Goal: Information Seeking & Learning: Learn about a topic

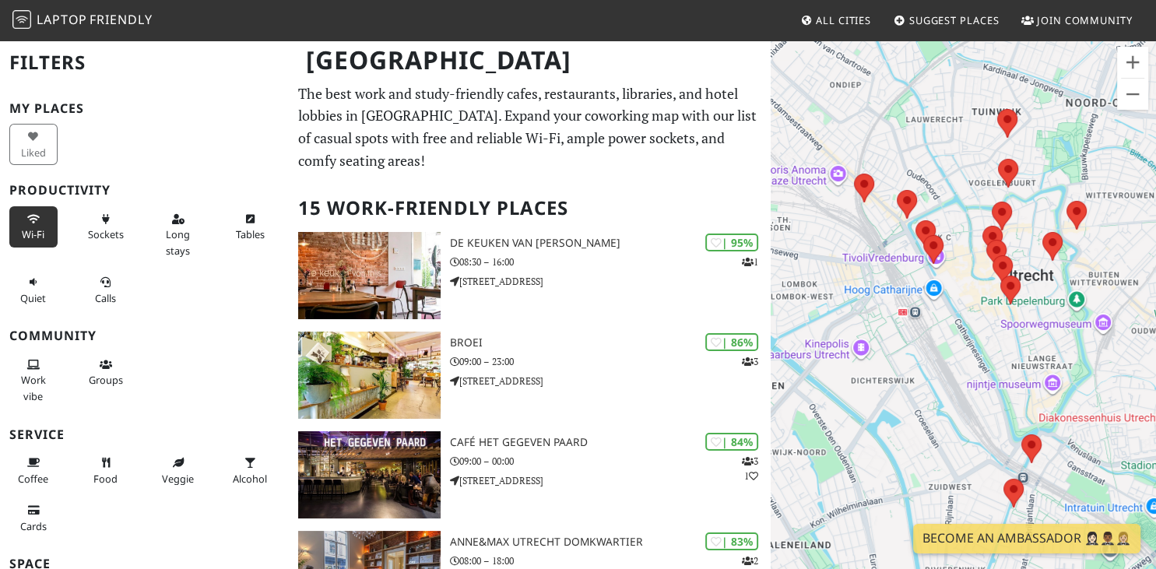
click at [36, 231] on span "Wi-Fi" at bounding box center [33, 234] width 23 height 14
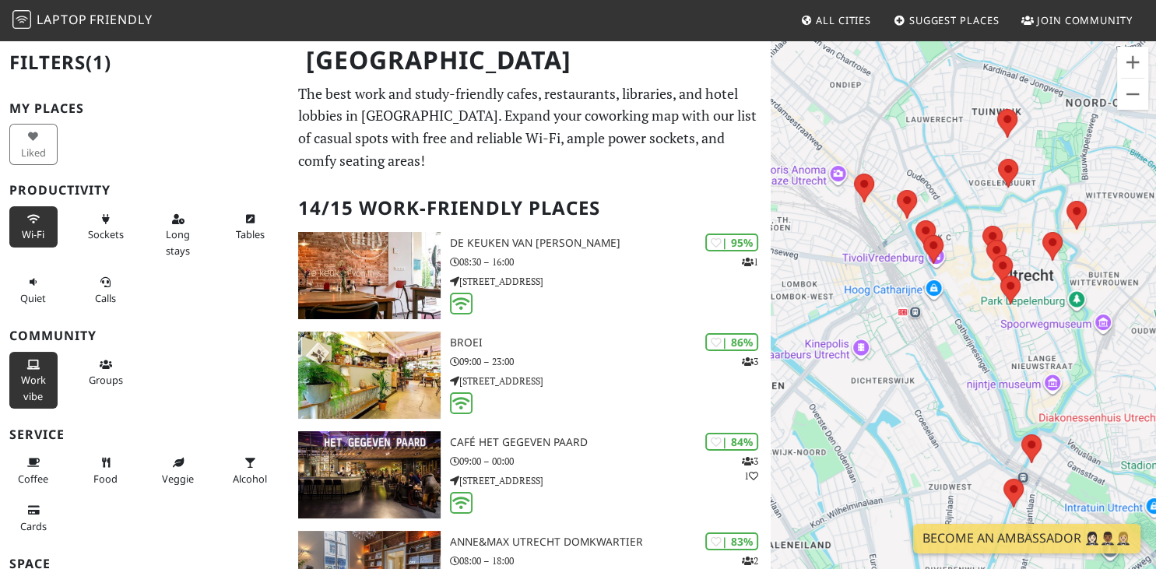
click at [42, 372] on button "Work vibe" at bounding box center [33, 380] width 48 height 57
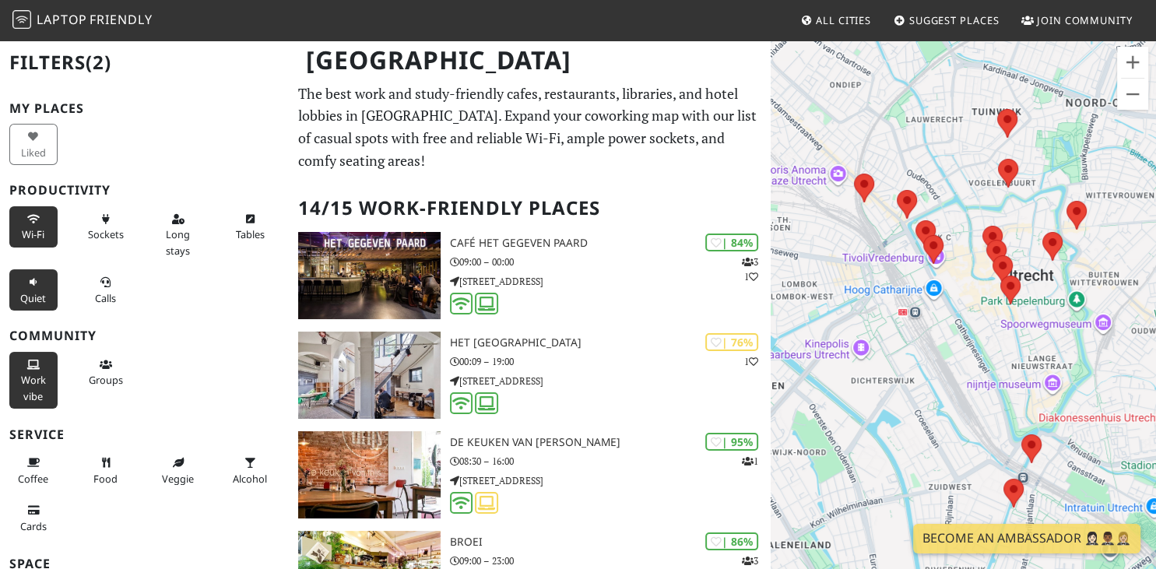
click at [36, 297] on span "Quiet" at bounding box center [33, 298] width 26 height 14
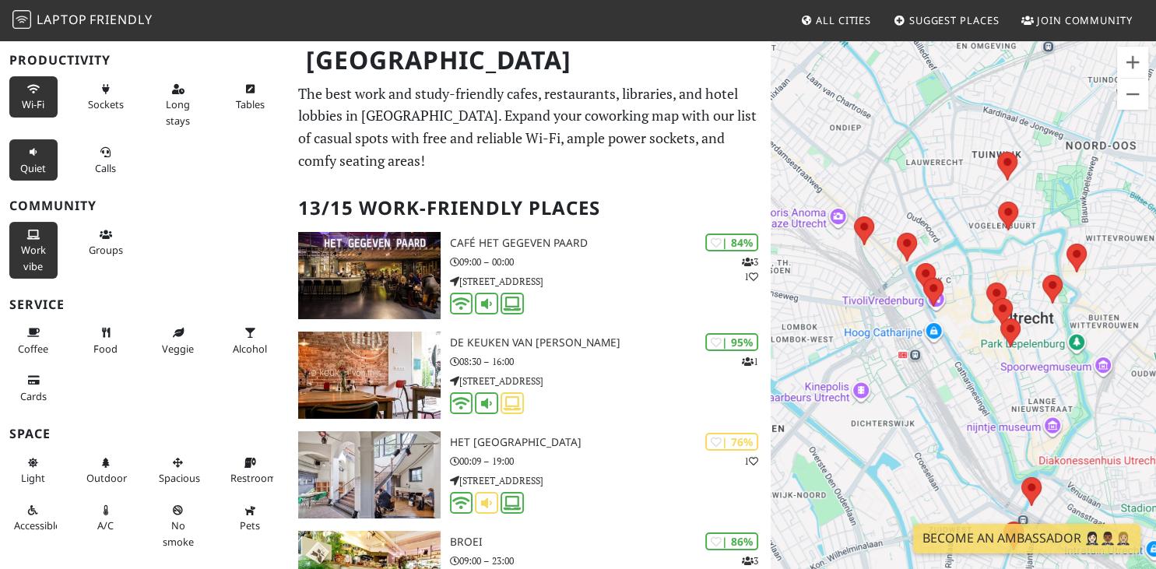
scroll to position [163, 0]
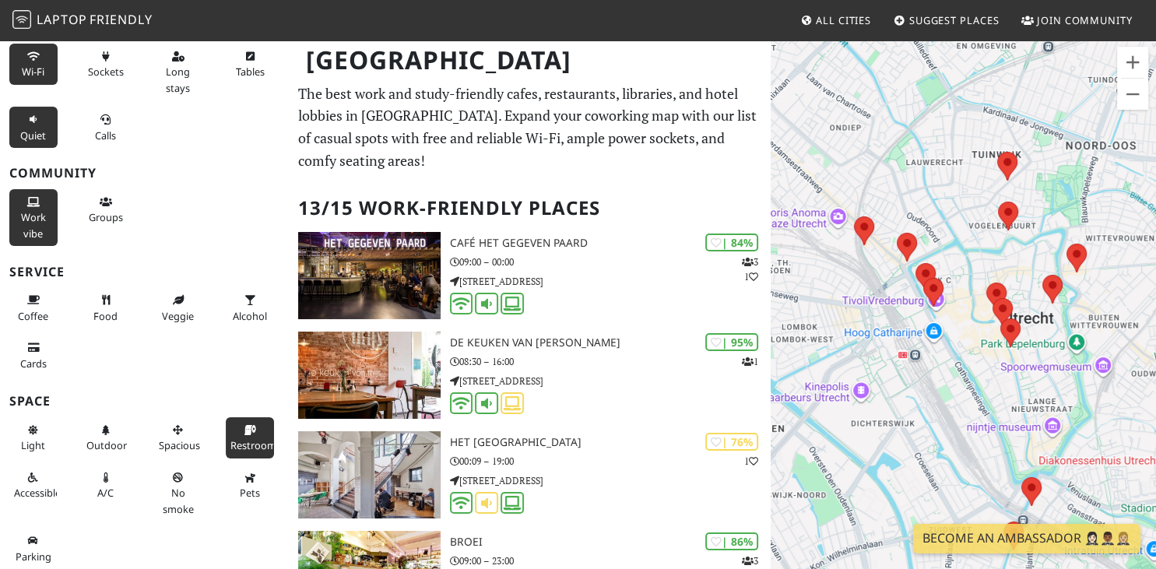
click at [249, 441] on span "Restroom" at bounding box center [253, 445] width 46 height 14
click at [42, 544] on button "Parking" at bounding box center [33, 548] width 48 height 41
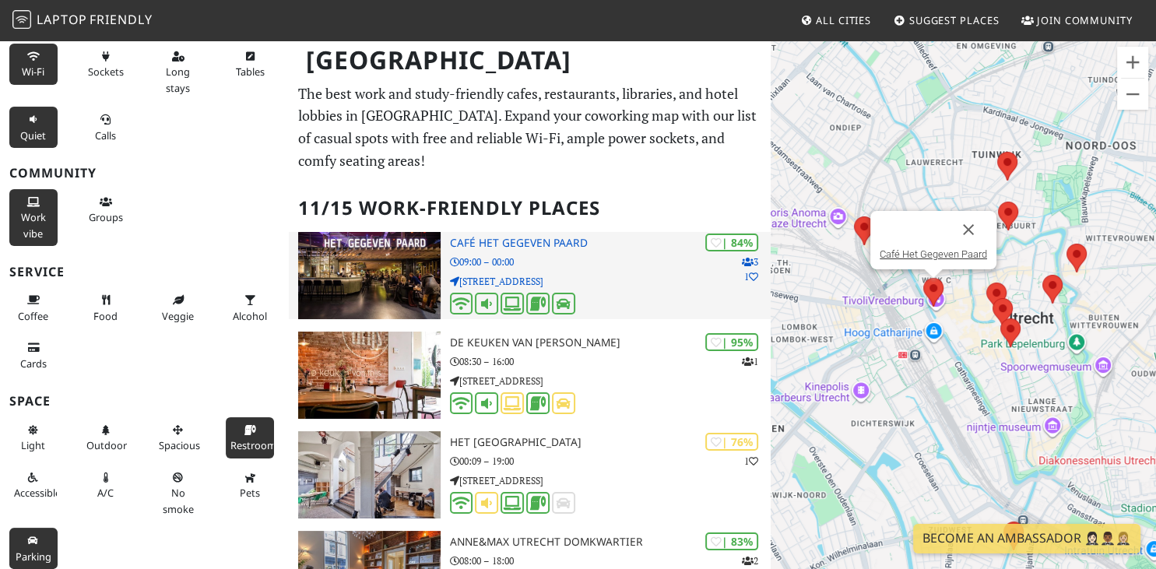
click at [553, 244] on h3 "Café Het Gegeven Paard" at bounding box center [611, 243] width 322 height 13
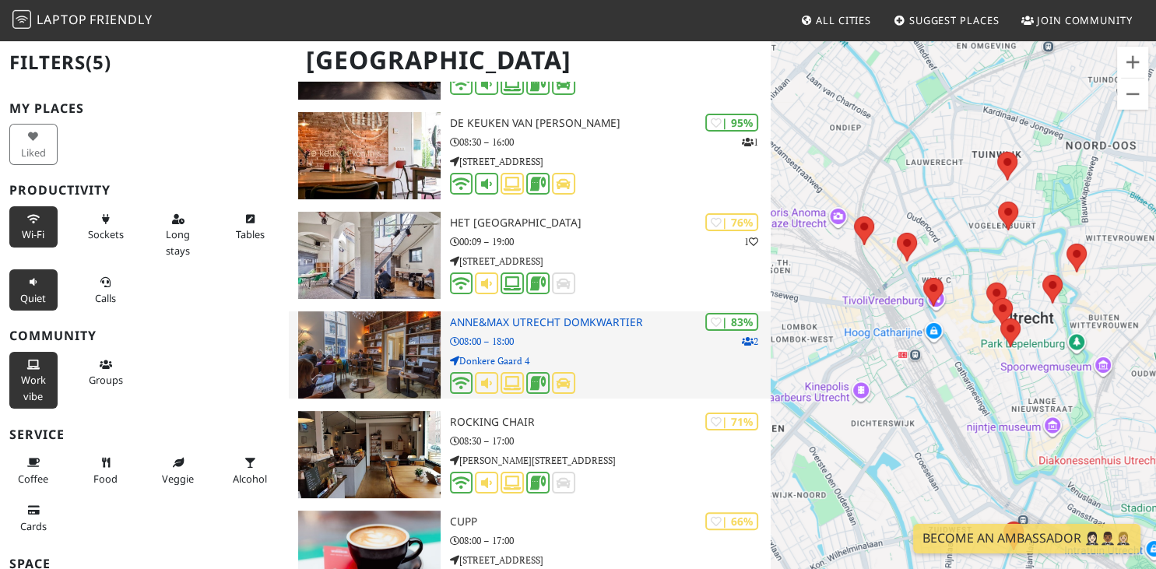
scroll to position [223, 0]
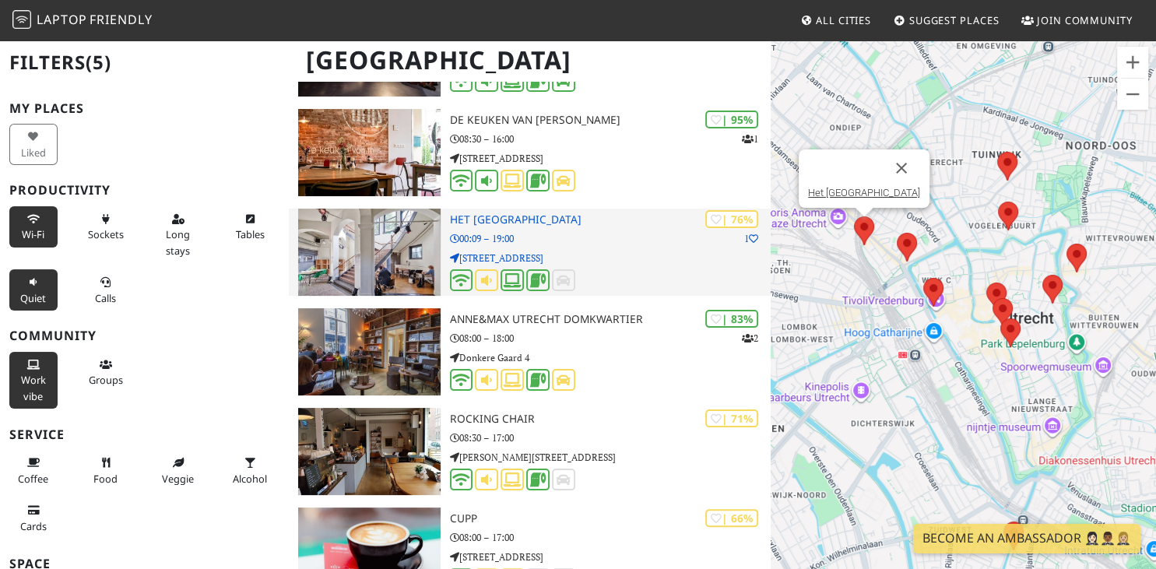
click at [498, 220] on h3 "Het [GEOGRAPHIC_DATA]" at bounding box center [611, 219] width 322 height 13
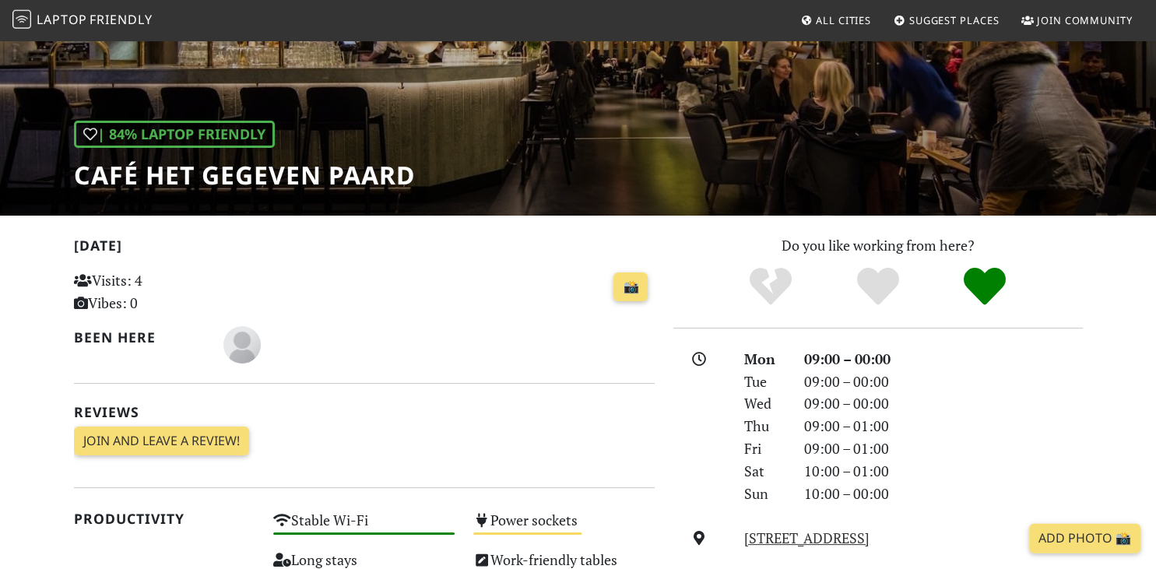
scroll to position [153, 0]
